Goal: Find specific page/section: Find specific page/section

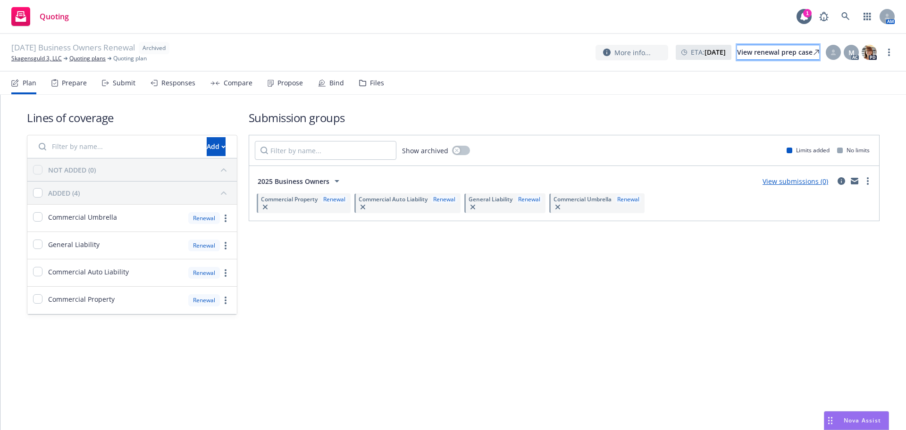
click at [745, 49] on div "View renewal prep case" at bounding box center [778, 52] width 82 height 14
click at [26, 56] on link "Skagensguld 3, LLC" at bounding box center [36, 58] width 50 height 8
